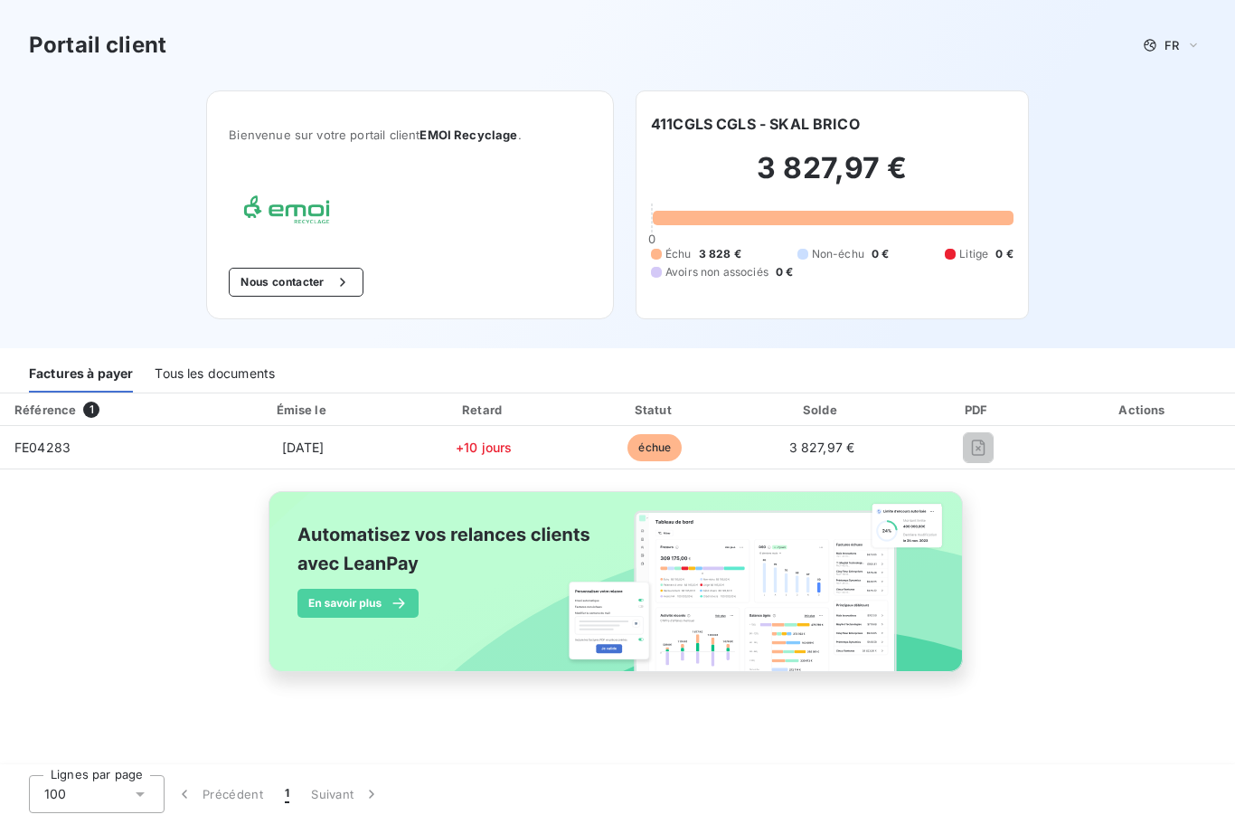
click at [845, 171] on h2 "3 827,97 €" at bounding box center [832, 177] width 363 height 54
click at [855, 445] on span "3 827,97 €" at bounding box center [822, 446] width 66 height 15
click at [682, 441] on span "échue" at bounding box center [655, 447] width 54 height 27
click at [397, 435] on td "[DATE]" at bounding box center [303, 447] width 188 height 43
click at [77, 432] on td "FE04283" at bounding box center [104, 447] width 209 height 43
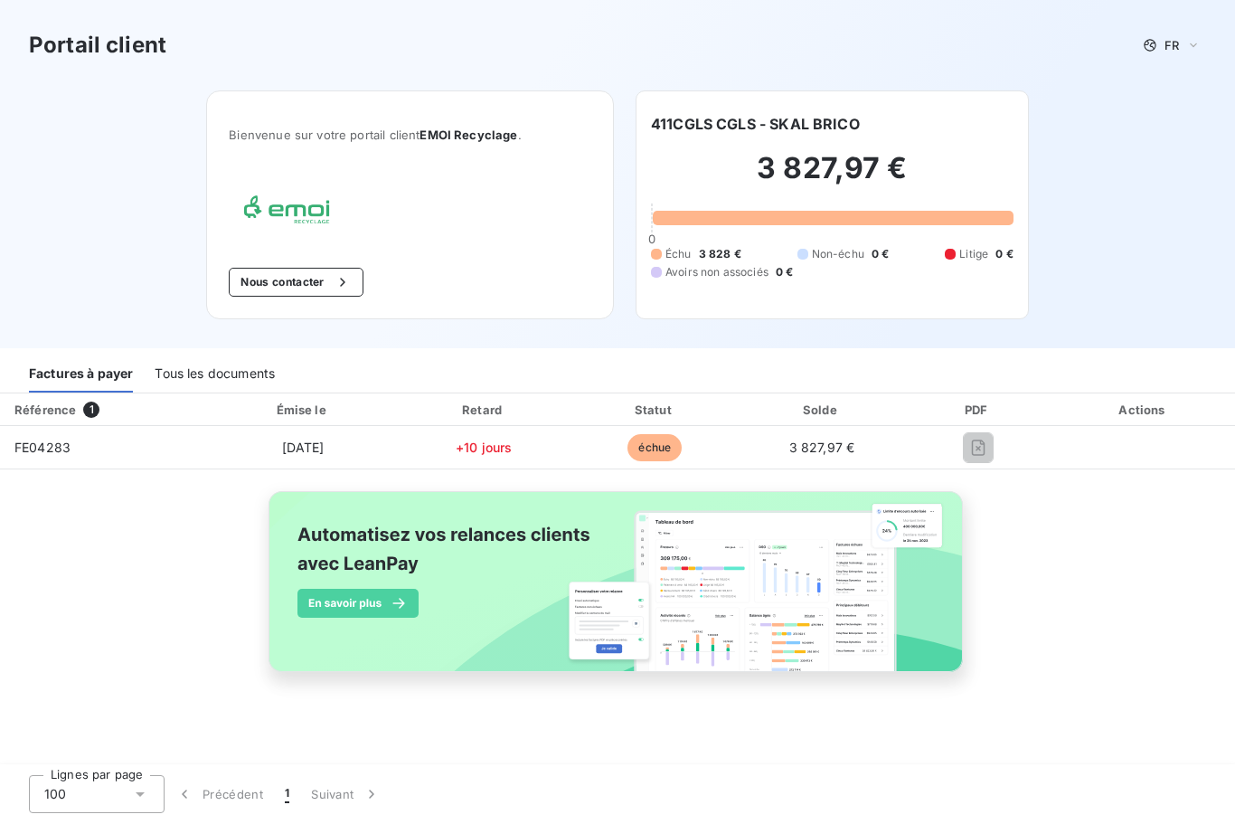
click at [100, 373] on div "Factures à payer" at bounding box center [81, 373] width 104 height 38
click at [217, 372] on div "Tous les documents" at bounding box center [215, 373] width 120 height 38
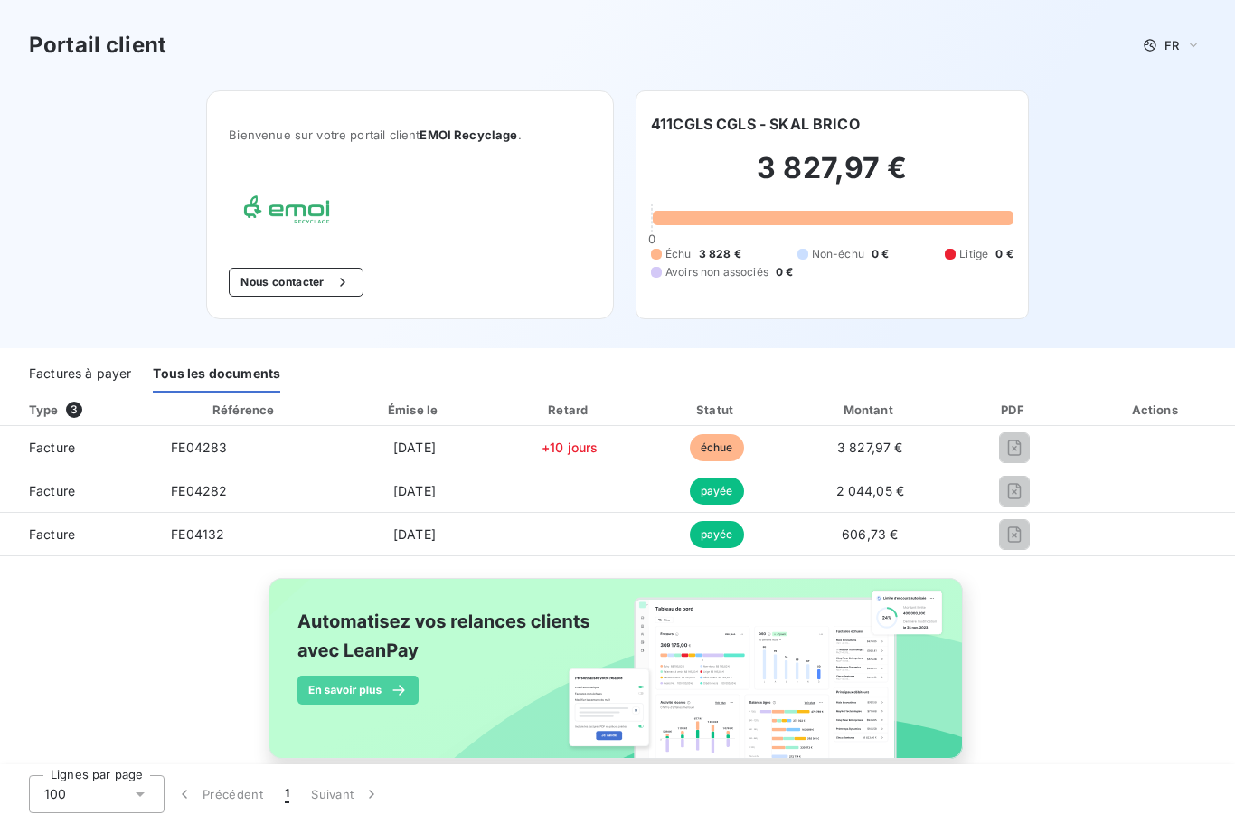
click at [875, 445] on span "3 827,97 €" at bounding box center [870, 446] width 66 height 15
click at [744, 453] on span "échue" at bounding box center [717, 447] width 54 height 27
click at [436, 440] on span "[DATE]" at bounding box center [414, 446] width 43 height 15
click at [221, 442] on td "FE04283" at bounding box center [244, 447] width 177 height 43
click at [744, 440] on span "échue" at bounding box center [717, 447] width 54 height 27
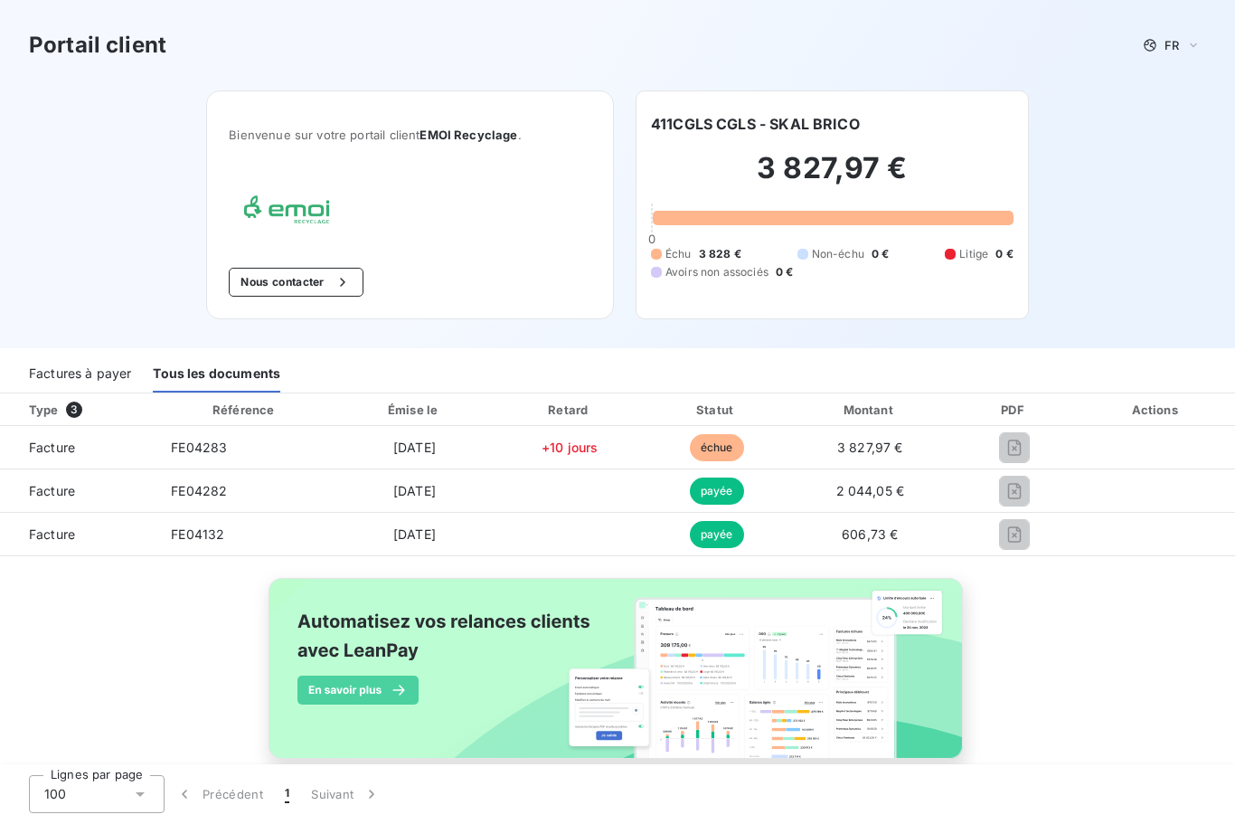
click at [744, 443] on span "échue" at bounding box center [717, 447] width 54 height 27
click at [598, 444] on span "+10 jours" at bounding box center [570, 446] width 56 height 15
click at [436, 451] on span "[DATE]" at bounding box center [414, 446] width 43 height 15
click at [229, 438] on td "FE04283" at bounding box center [244, 447] width 177 height 43
click at [142, 782] on div "100" at bounding box center [97, 794] width 136 height 38
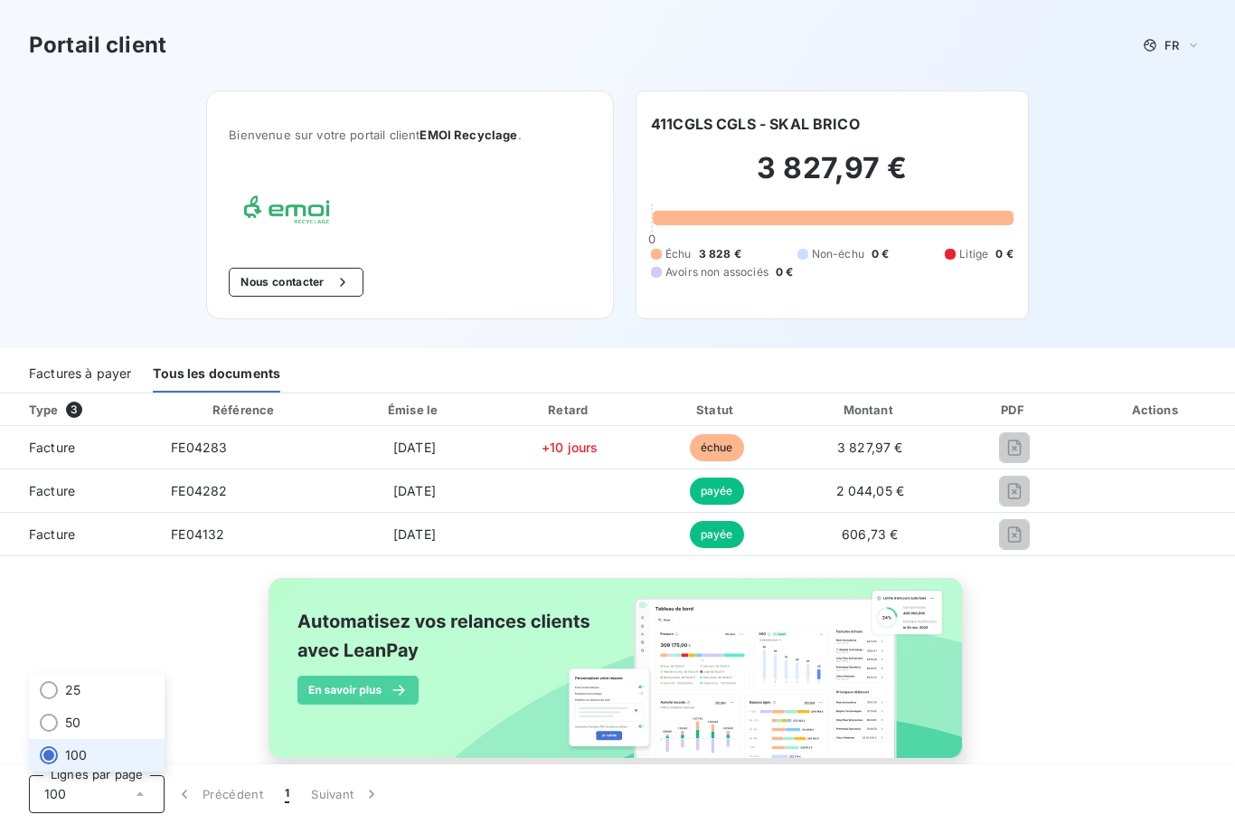
click at [128, 751] on li "100" at bounding box center [97, 755] width 136 height 33
click at [598, 443] on span "+10 jours" at bounding box center [570, 446] width 56 height 15
click at [99, 377] on div "Factures à payer" at bounding box center [80, 373] width 102 height 38
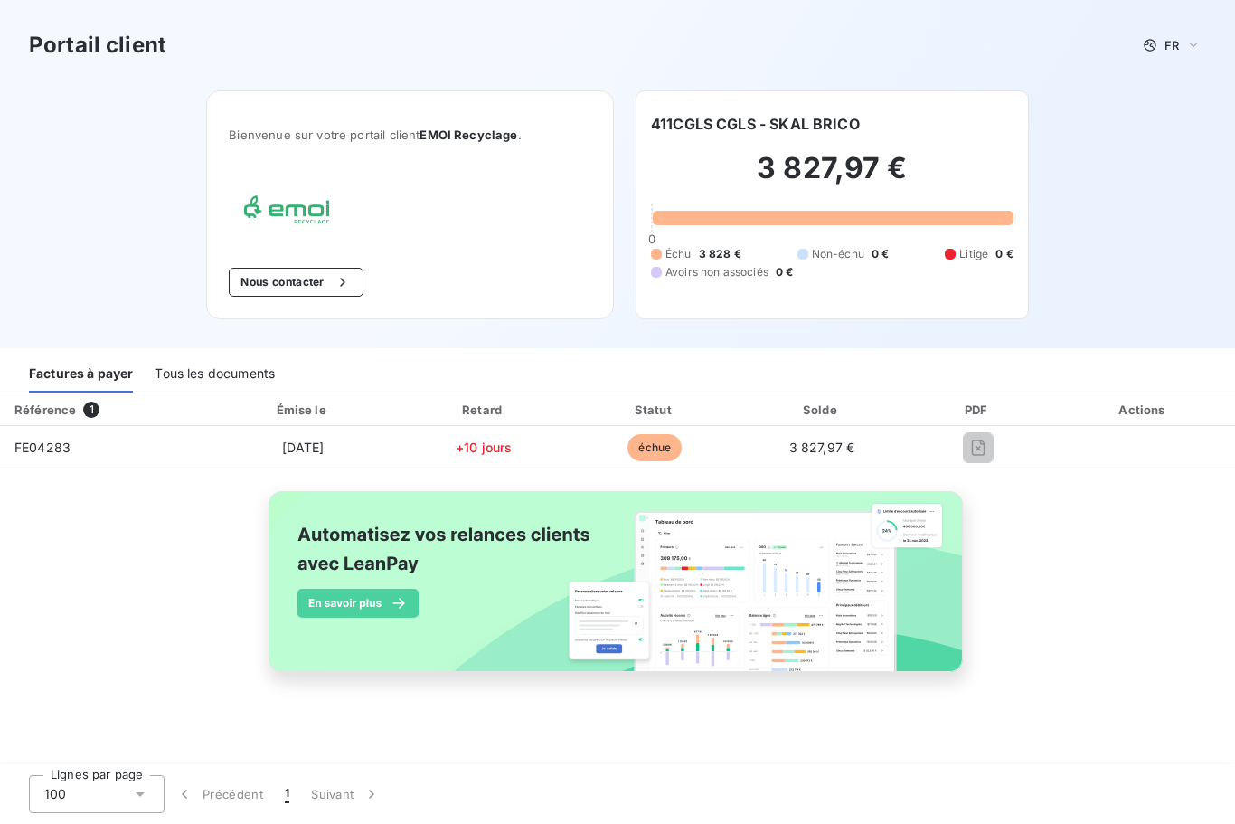
click at [682, 454] on span "échue" at bounding box center [655, 447] width 54 height 27
click at [855, 446] on span "3 827,97 €" at bounding box center [822, 446] width 66 height 15
click at [842, 166] on h2 "3 827,97 €" at bounding box center [832, 177] width 363 height 54
click at [314, 277] on button "Nous contacter" at bounding box center [296, 282] width 134 height 29
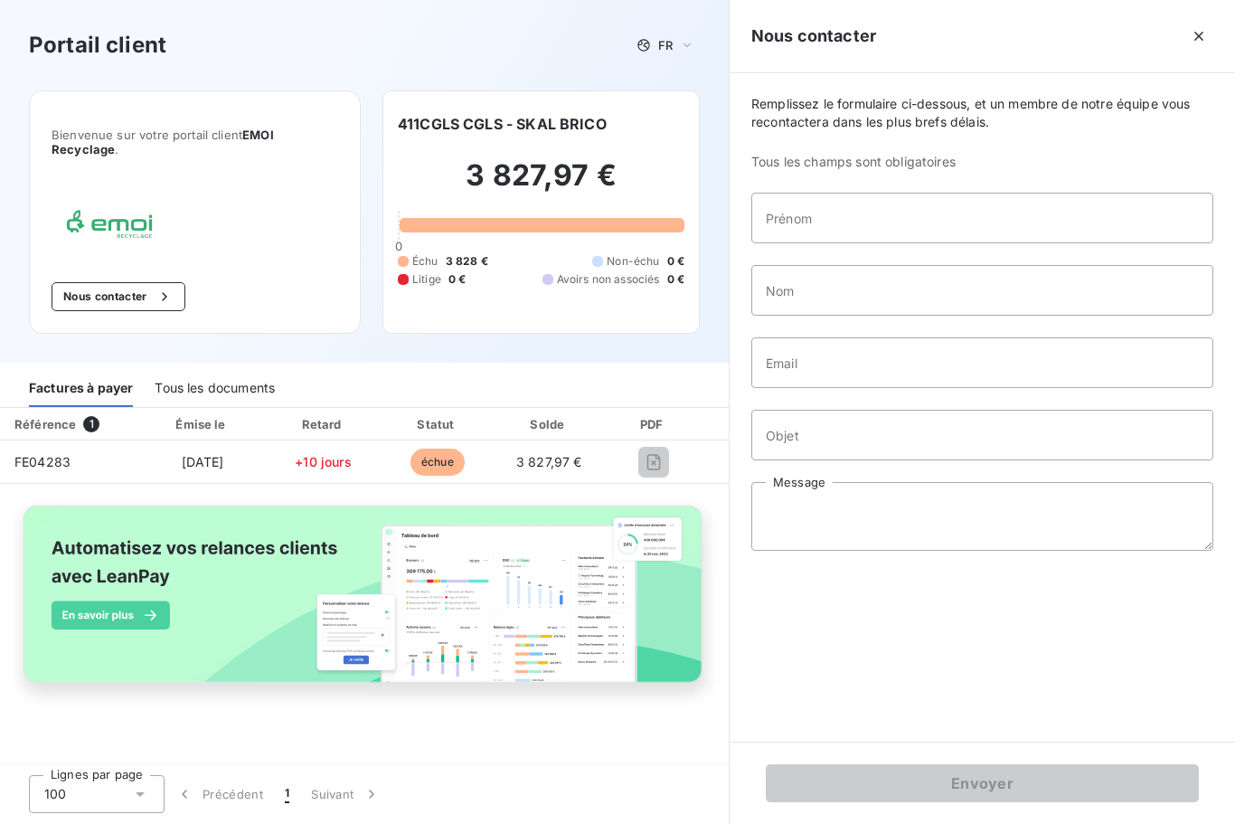
click at [523, 601] on img at bounding box center [364, 604] width 714 height 218
click at [160, 292] on icon "button" at bounding box center [165, 297] width 18 height 18
click at [571, 231] on div at bounding box center [542, 225] width 285 height 14
click at [558, 147] on div "3 827,97 € 0 Échu 3 828 € Non-échu 0 € Litige 0 € Avoirs non associés 0 €" at bounding box center [541, 223] width 287 height 176
click at [604, 452] on td "3 827,97 €" at bounding box center [549, 461] width 110 height 43
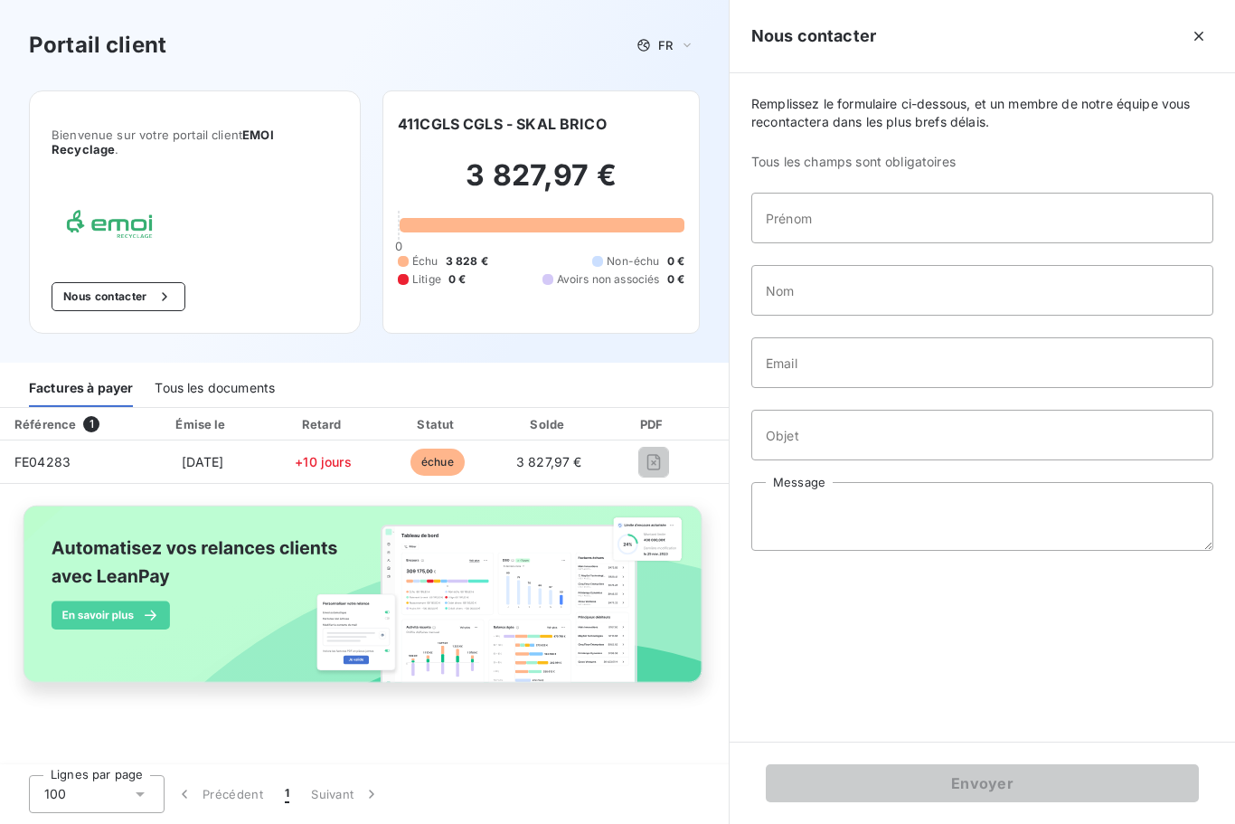
click at [465, 468] on span "échue" at bounding box center [438, 462] width 54 height 27
click at [465, 464] on span "échue" at bounding box center [438, 462] width 54 height 27
click at [465, 468] on span "échue" at bounding box center [438, 462] width 54 height 27
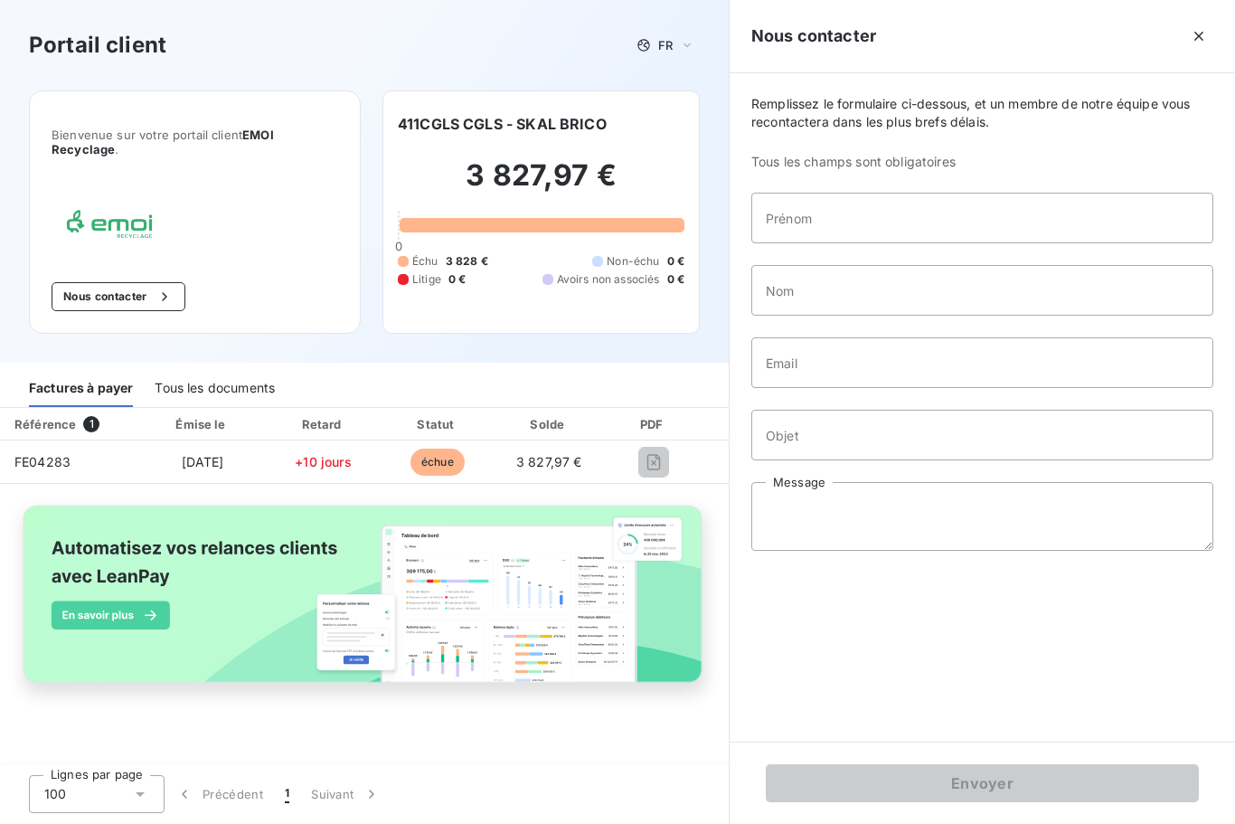
click at [265, 409] on th "Émise le" at bounding box center [202, 424] width 126 height 33
click at [69, 443] on td "FE04283" at bounding box center [69, 461] width 139 height 43
click at [92, 394] on div "Factures à payer" at bounding box center [81, 388] width 104 height 38
click at [206, 390] on div "Tous les documents" at bounding box center [215, 388] width 120 height 38
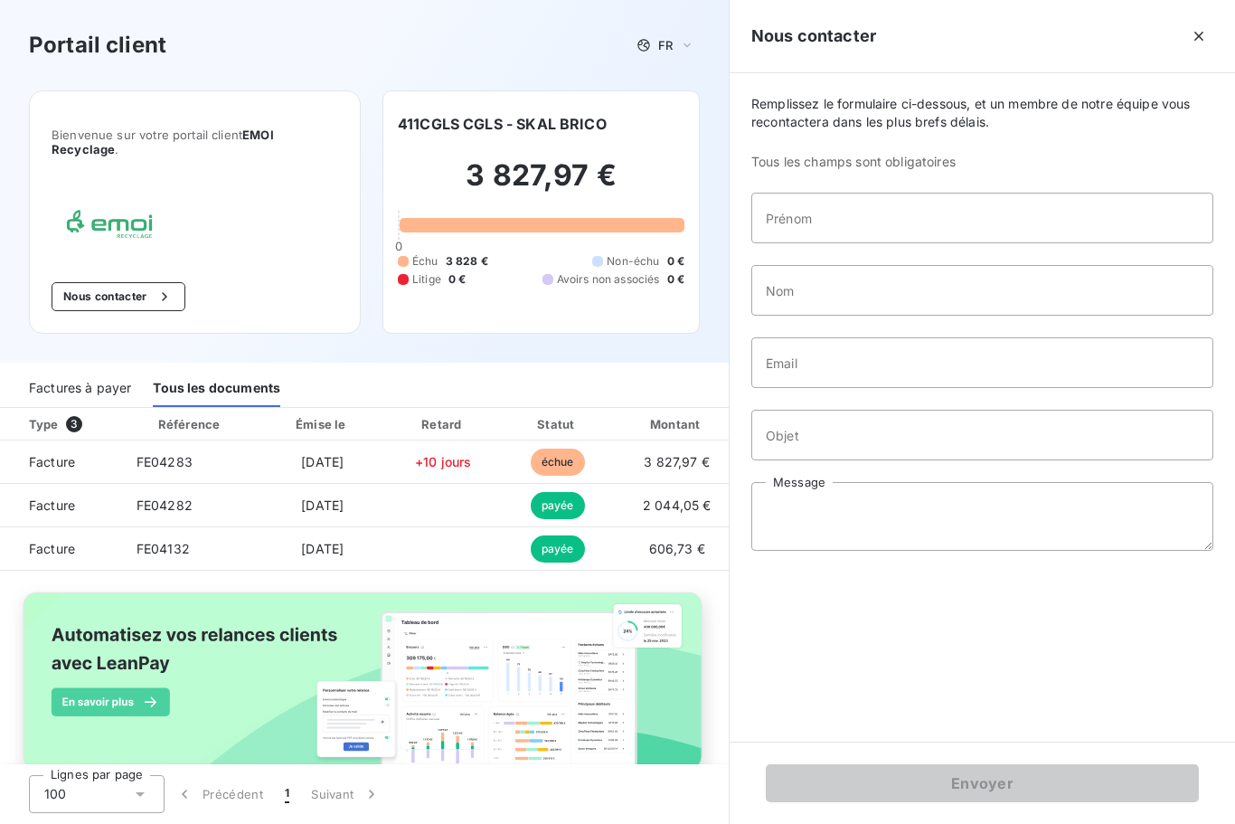
click at [585, 462] on span "échue" at bounding box center [558, 462] width 54 height 27
click at [501, 450] on td "+10 jours" at bounding box center [443, 461] width 116 height 43
click at [344, 463] on span "[DATE]" at bounding box center [322, 461] width 43 height 15
